Goal: Task Accomplishment & Management: Use online tool/utility

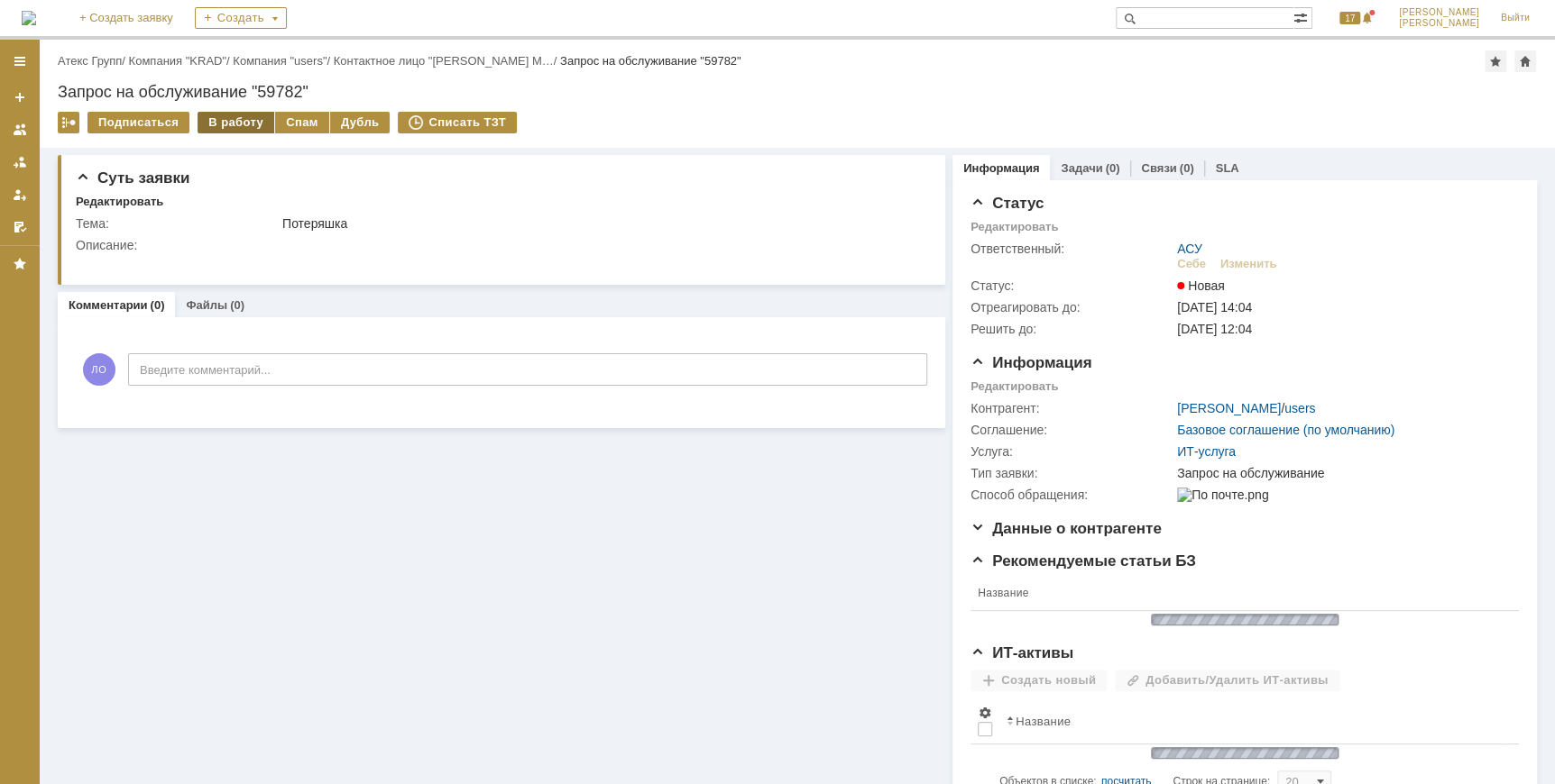
click at [235, 120] on div "В работу" at bounding box center [236, 122] width 77 height 21
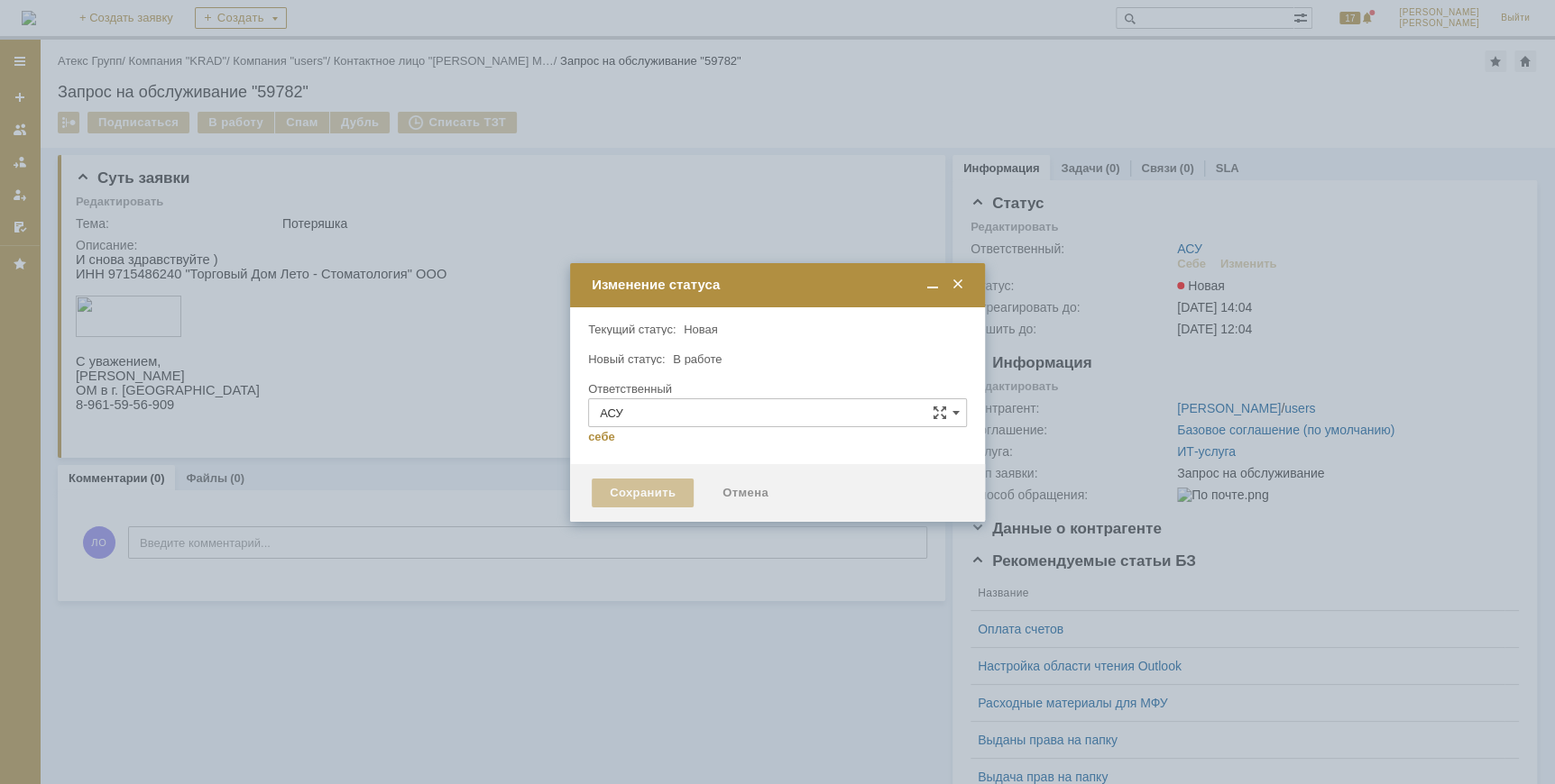
type input "[PERSON_NAME]"
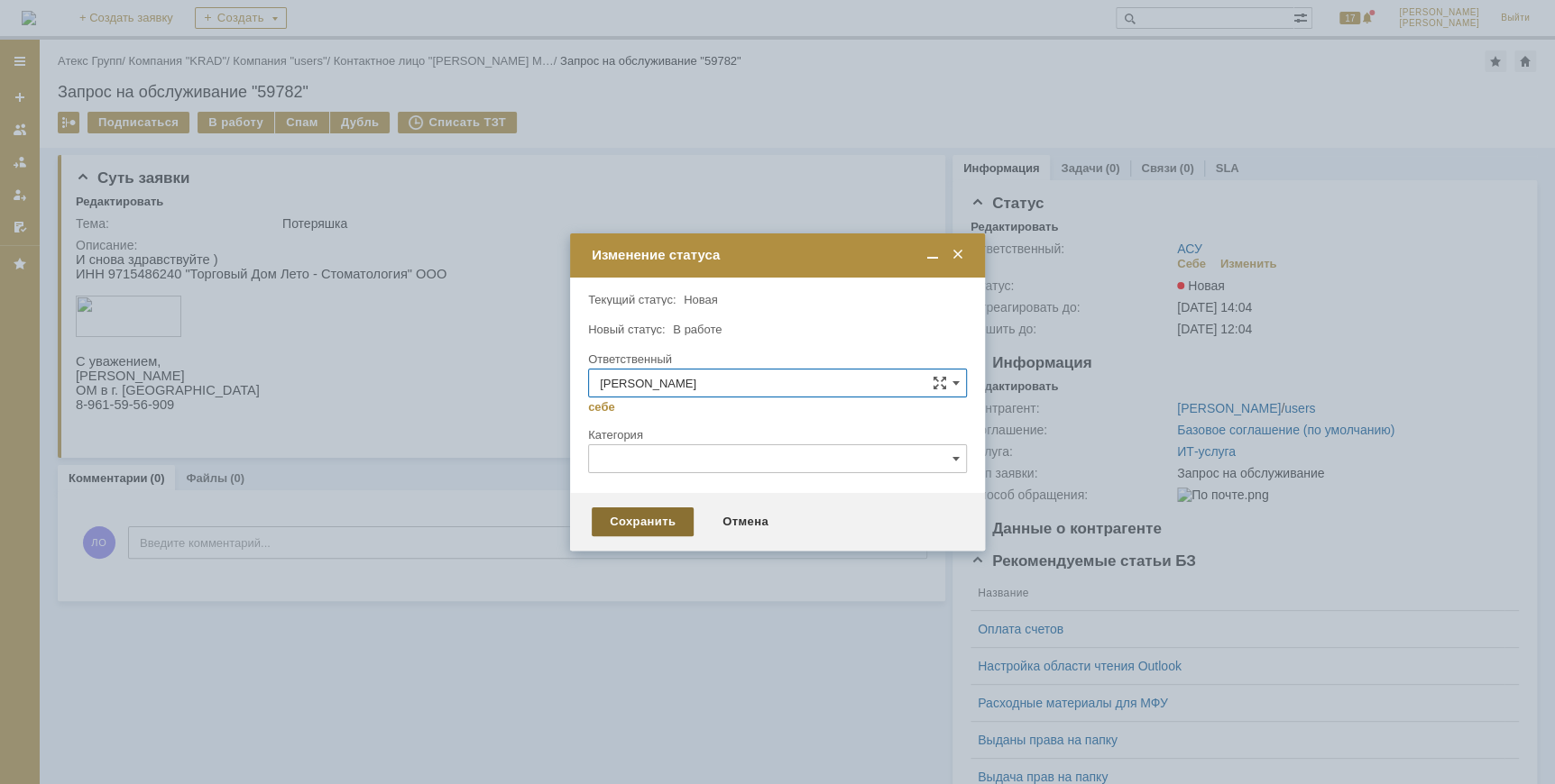
click at [652, 521] on div "Сохранить" at bounding box center [643, 521] width 102 height 29
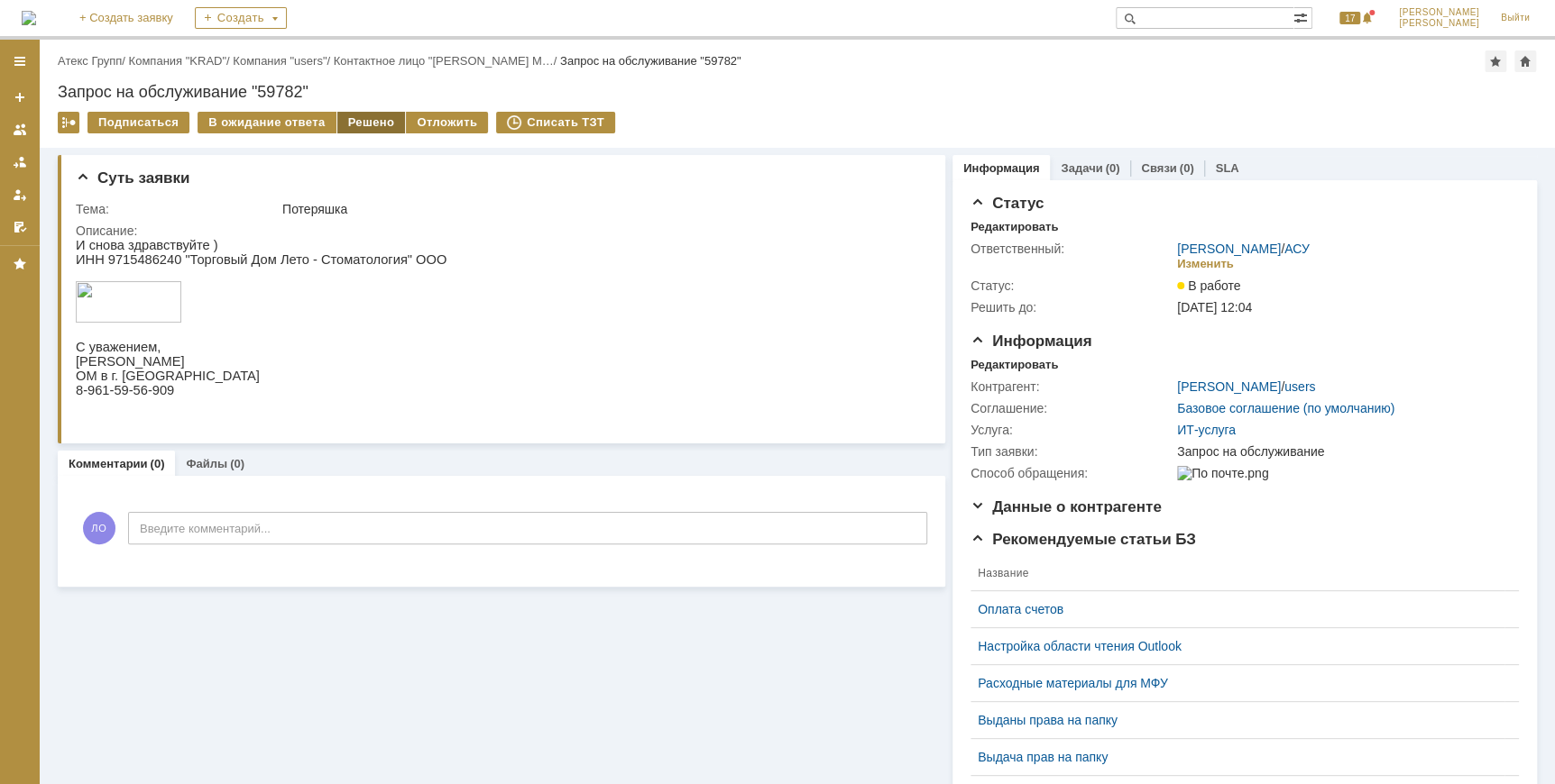
click at [356, 128] on div "Решено" at bounding box center [372, 122] width 68 height 21
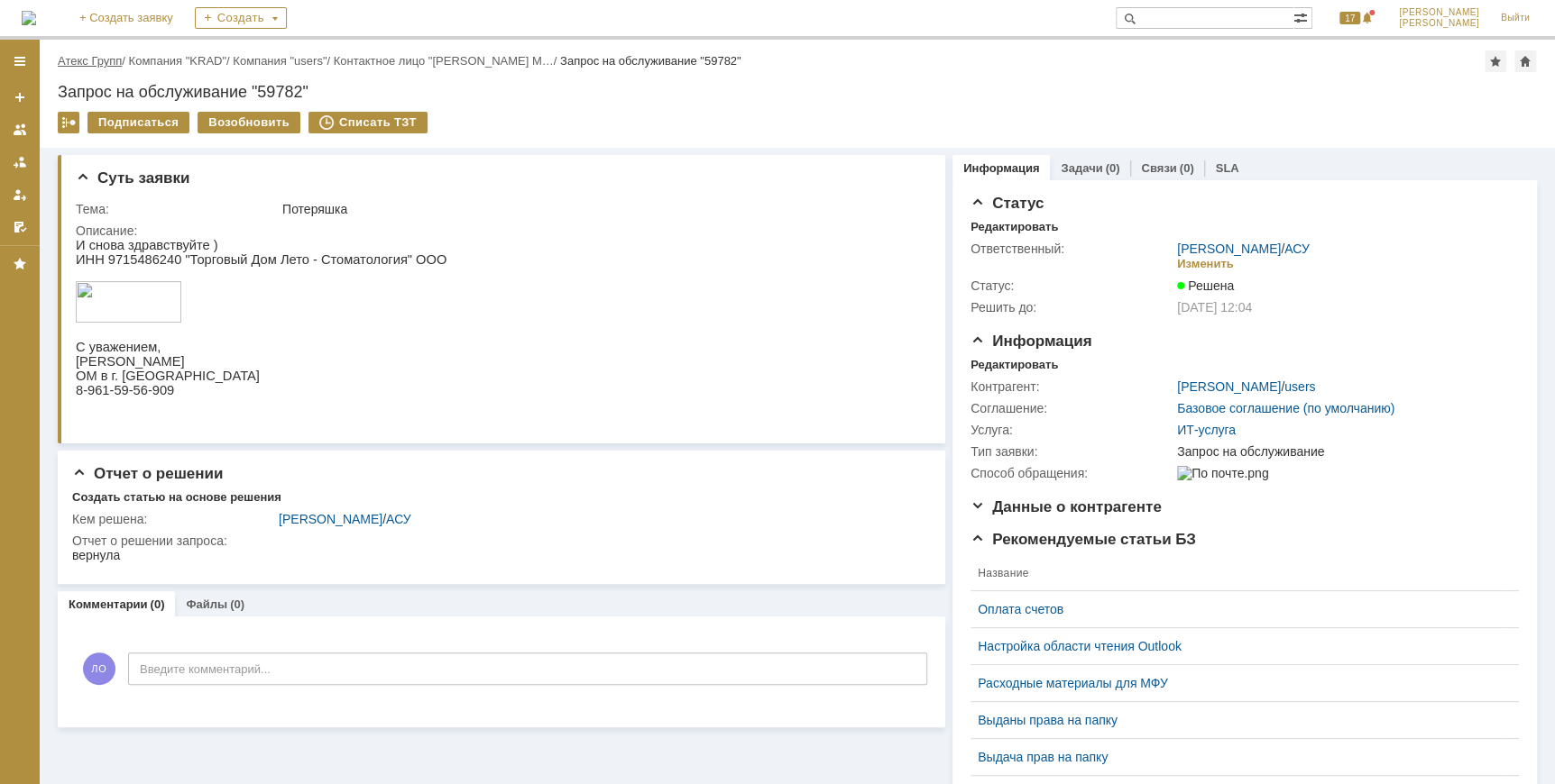
click at [117, 55] on link "Атекс Групп" at bounding box center [89, 61] width 64 height 14
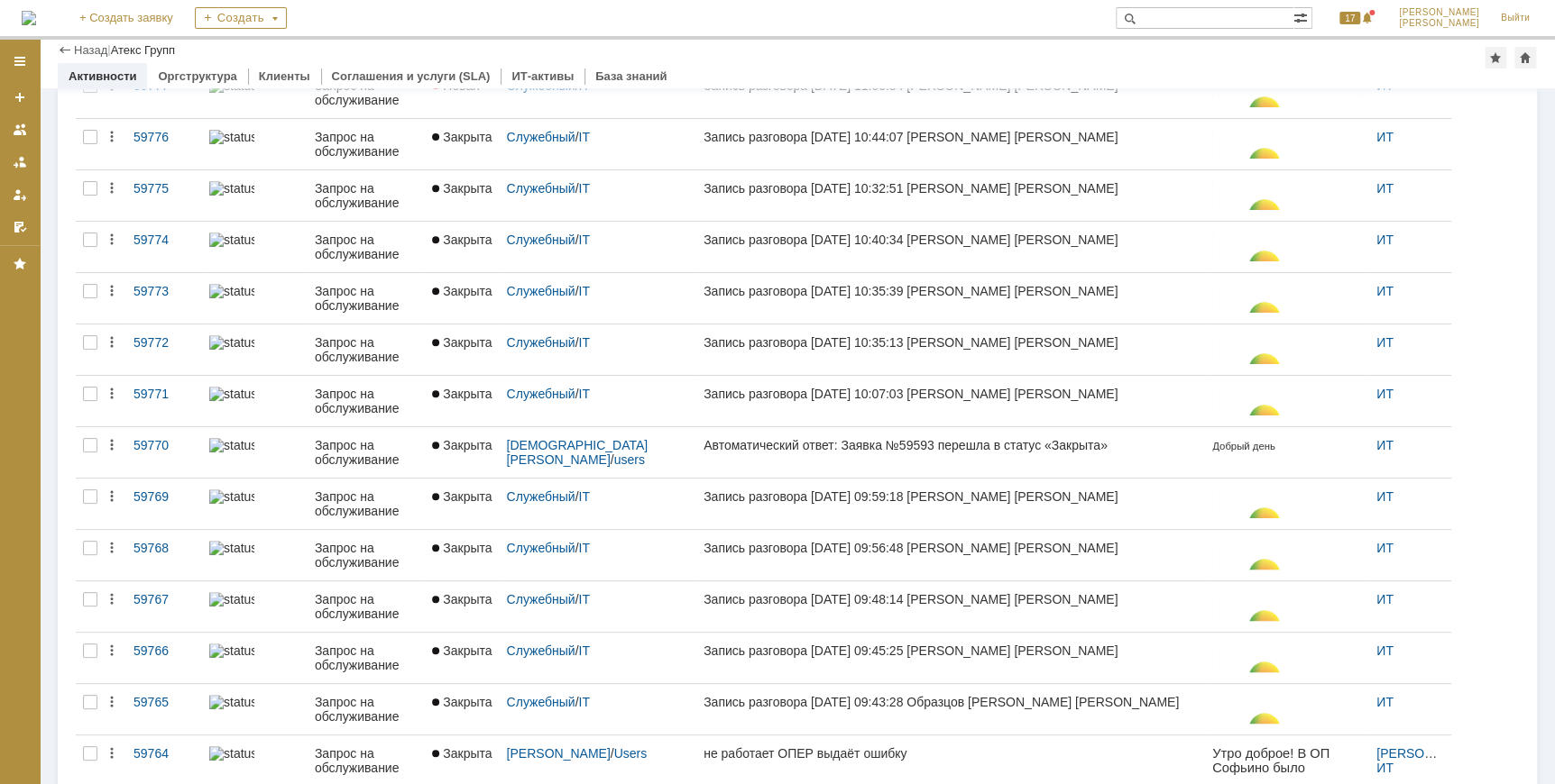
scroll to position [525, 0]
